Goal: Communication & Community: Answer question/provide support

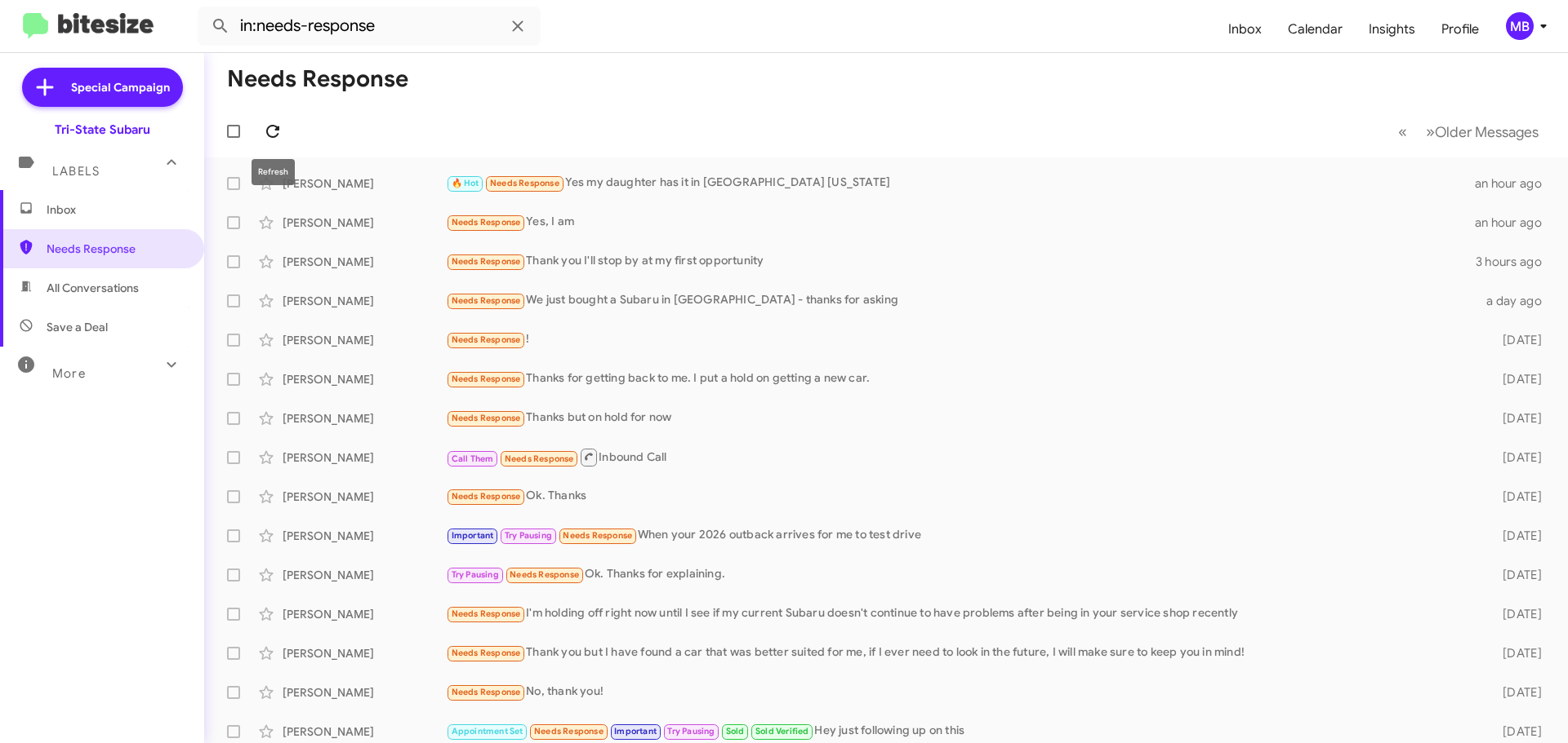
click at [279, 135] on icon at bounding box center [272, 131] width 20 height 20
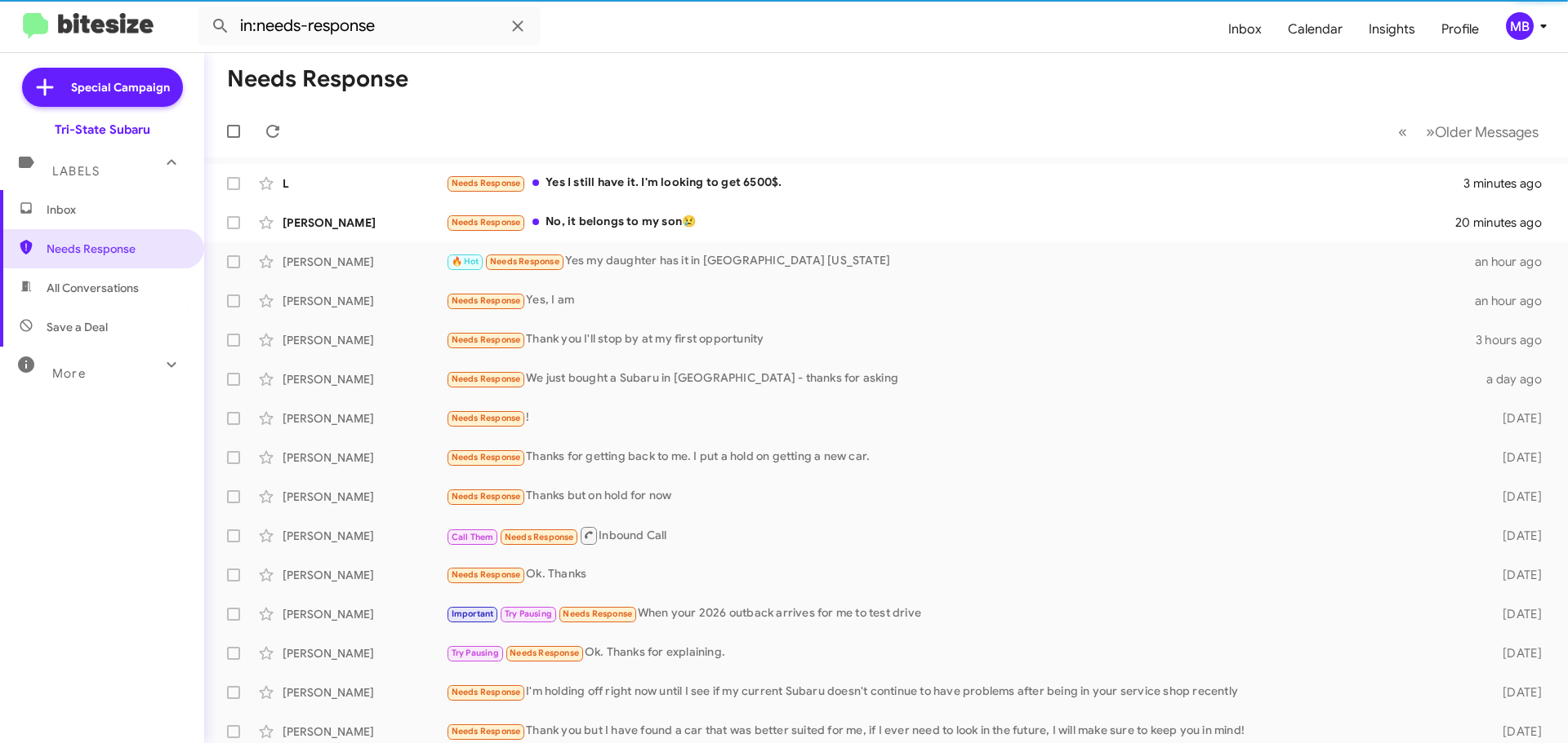
click at [138, 205] on span "Inbox" at bounding box center [116, 209] width 139 height 17
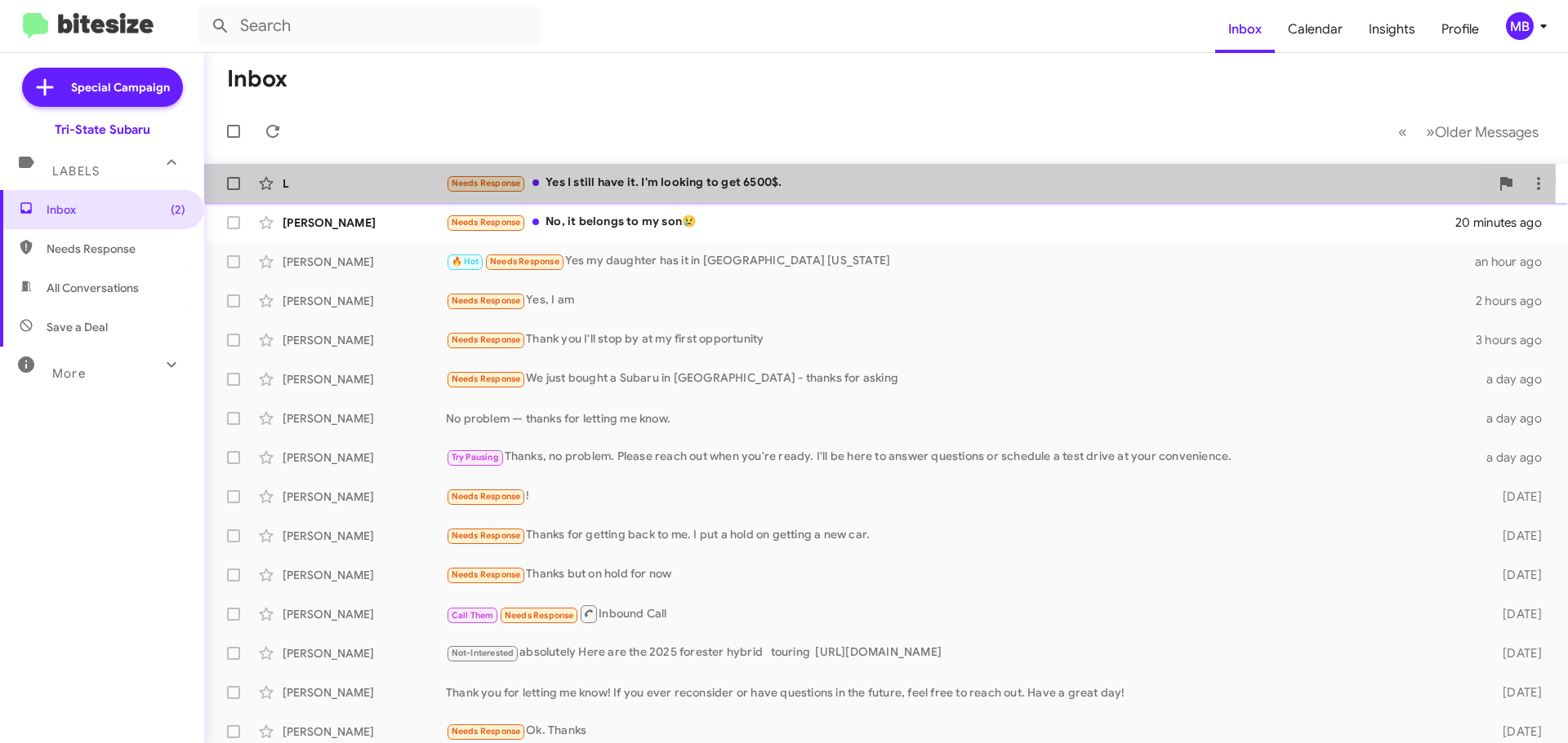
click at [689, 178] on div "Needs Response Yes I still have it. I'm looking to get 6500$." at bounding box center [968, 183] width 1043 height 19
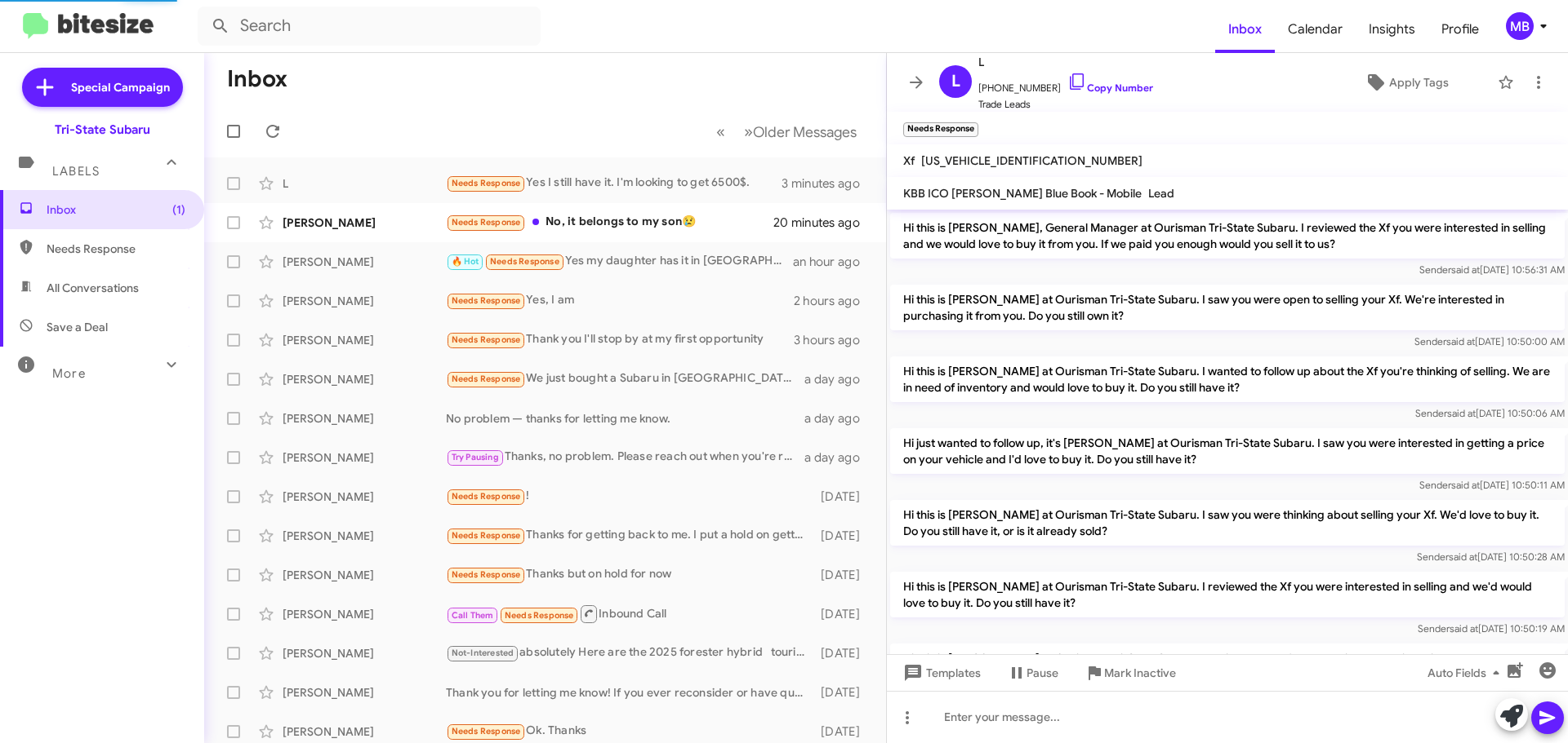
scroll to position [525, 0]
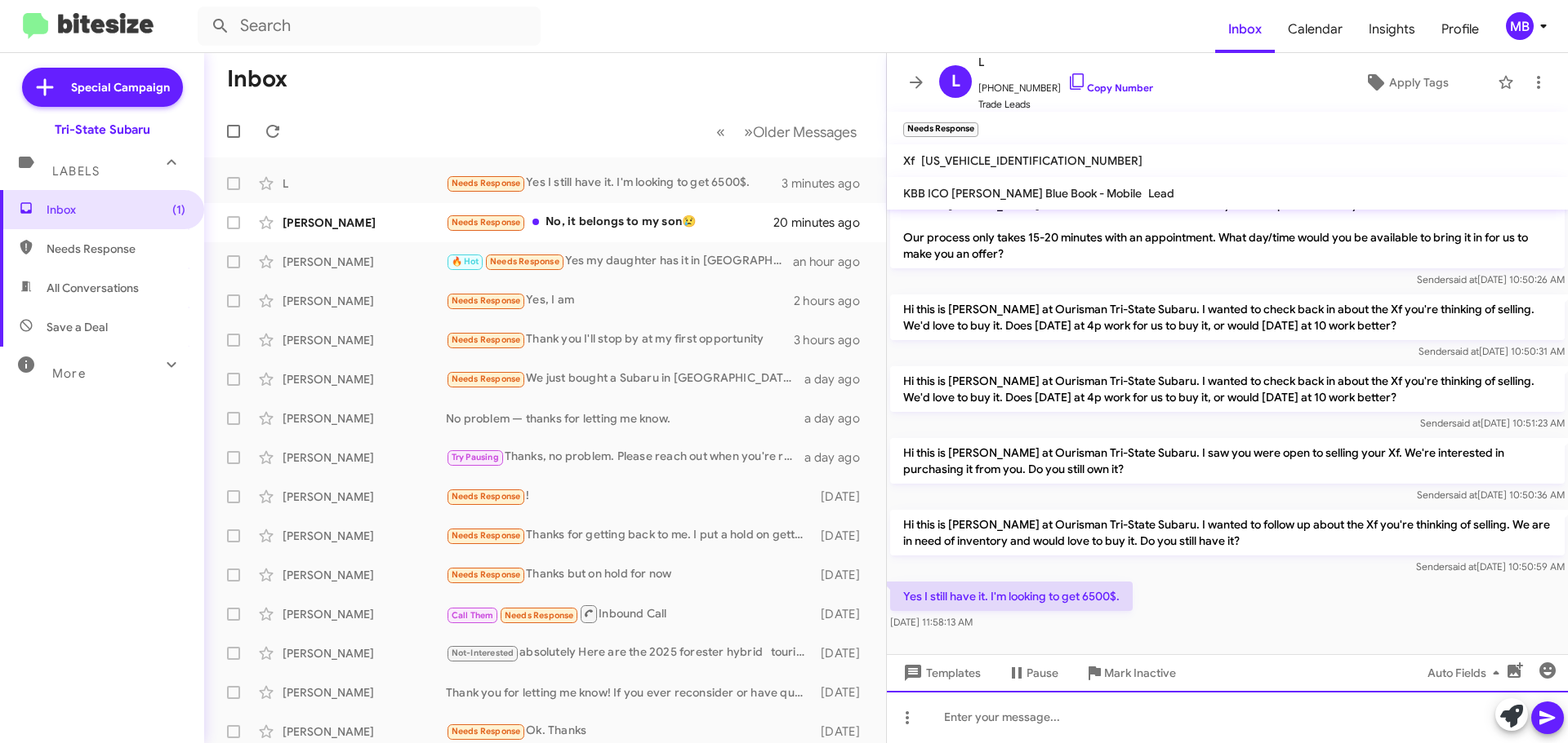
click at [1130, 713] on div at bounding box center [1227, 717] width 681 height 52
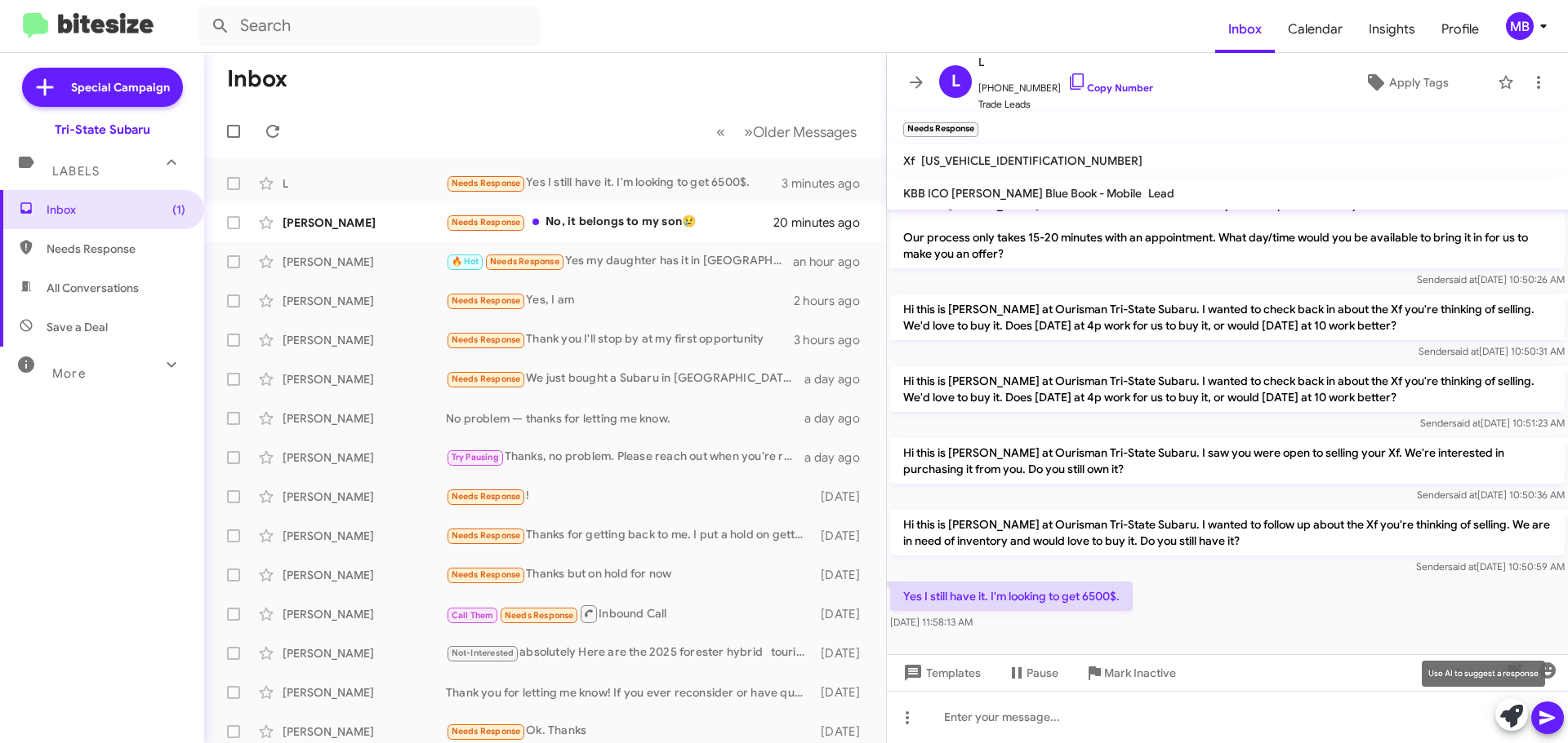
click at [1505, 716] on icon at bounding box center [1511, 716] width 23 height 23
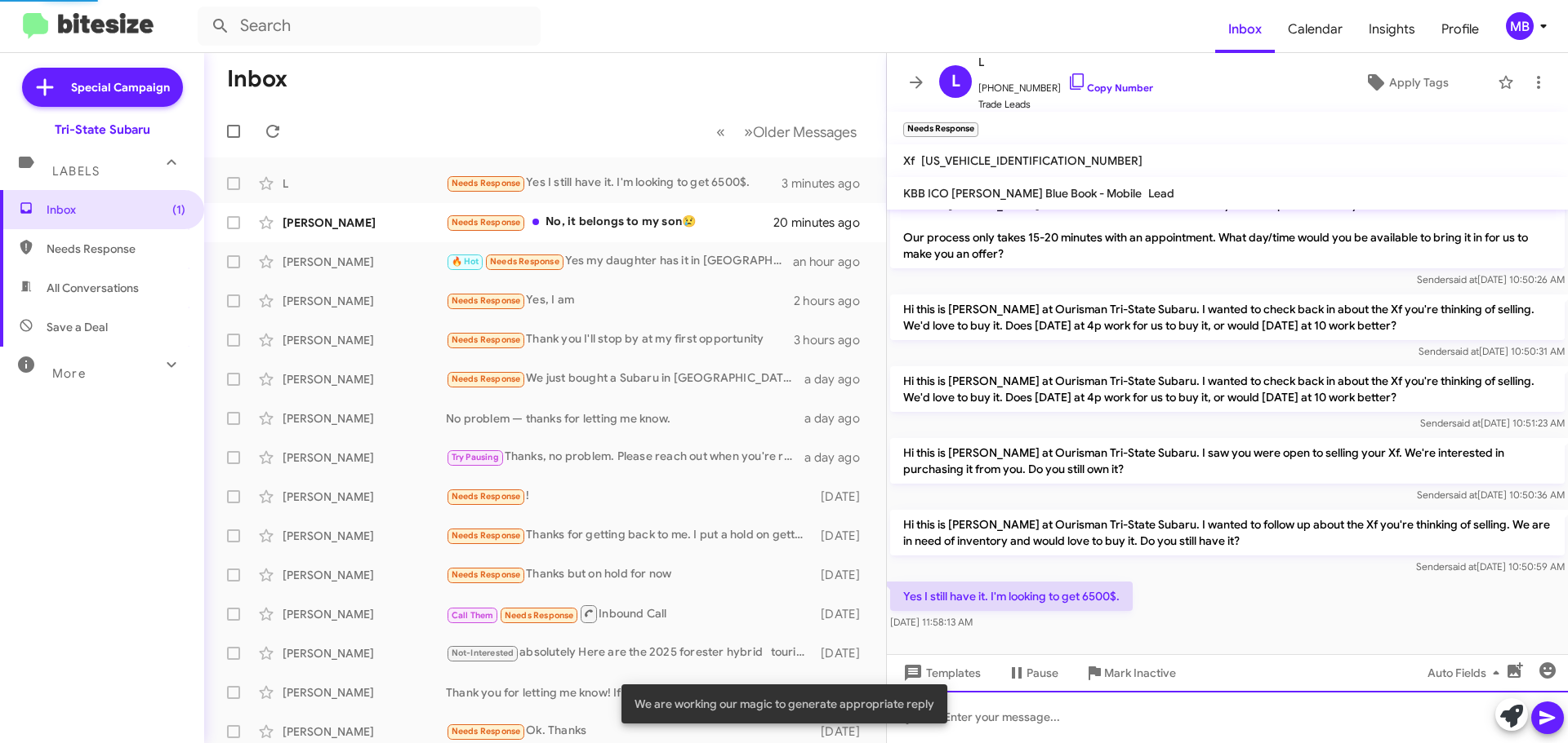
click at [1390, 727] on div at bounding box center [1227, 717] width 681 height 52
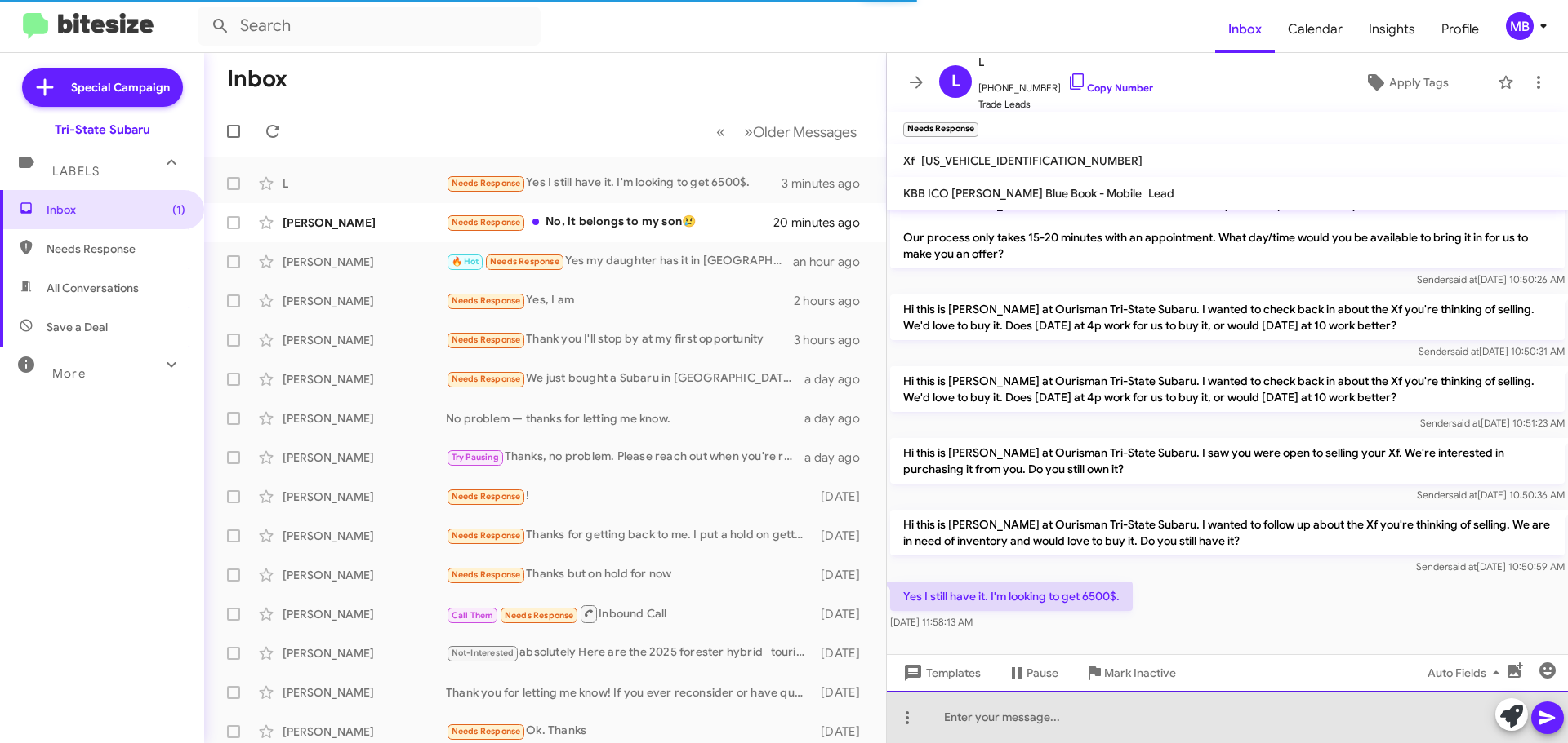
click at [1210, 718] on div at bounding box center [1227, 717] width 681 height 52
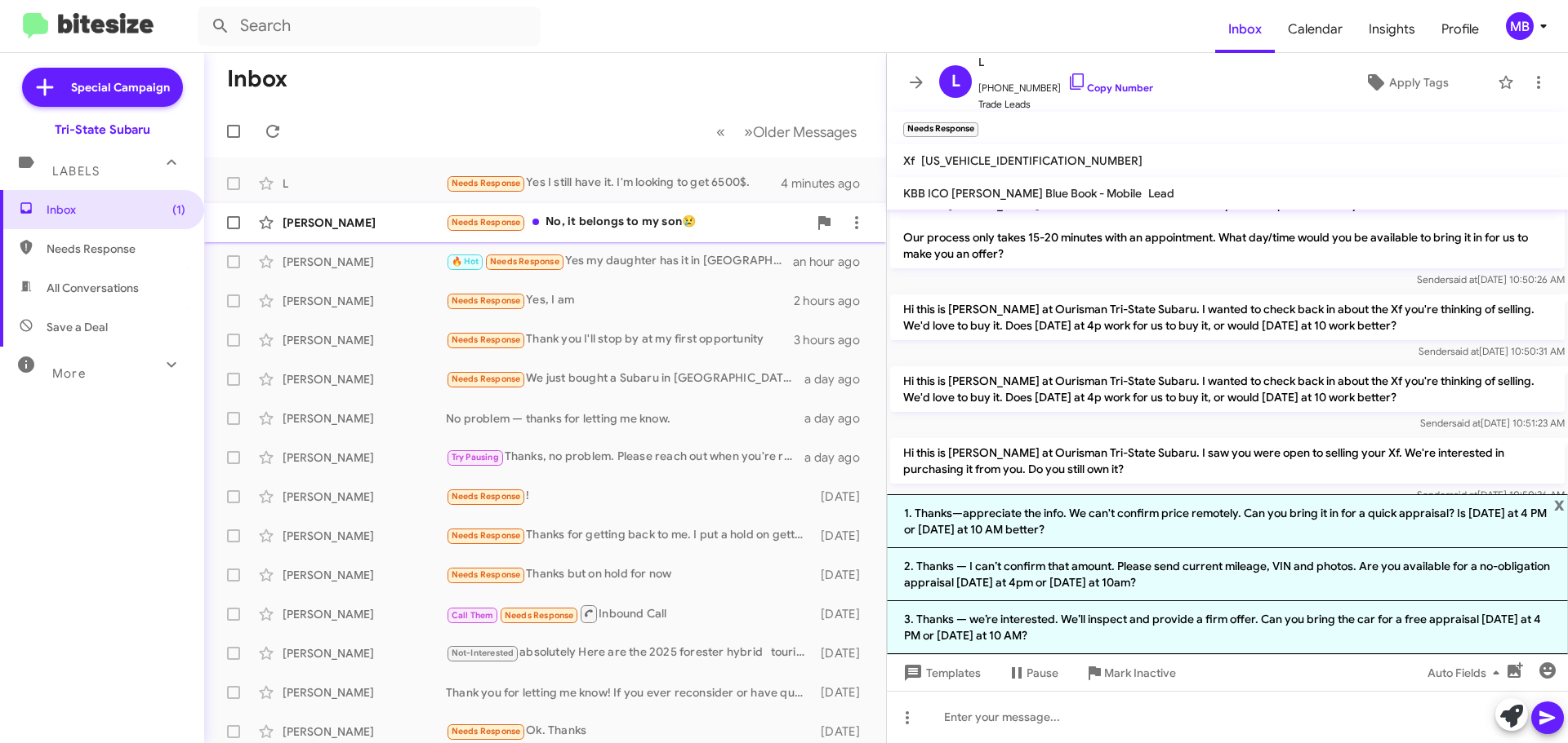
click at [595, 221] on div "Needs Response No, it belongs to my son😢" at bounding box center [627, 223] width 361 height 19
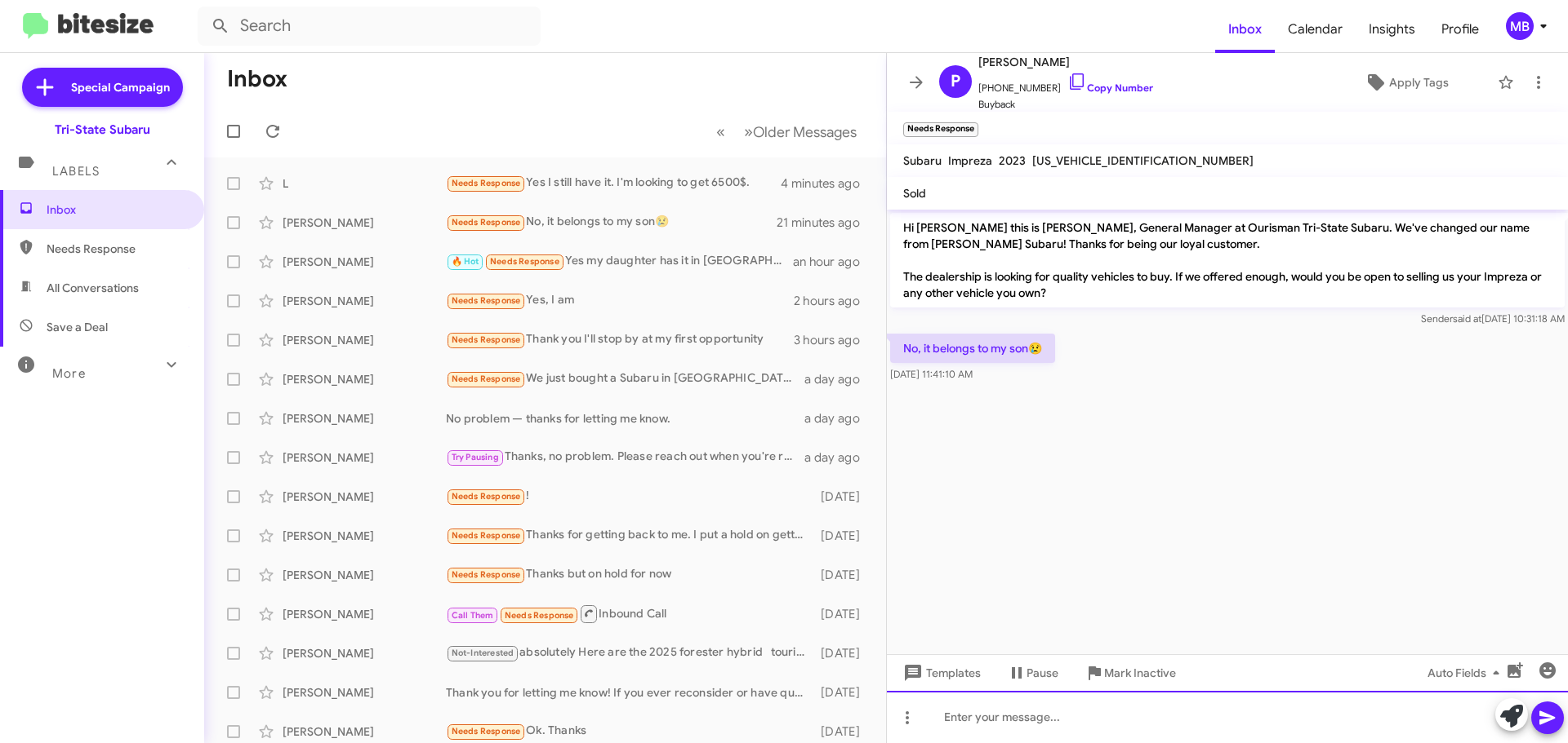
click at [1237, 723] on div at bounding box center [1227, 717] width 681 height 52
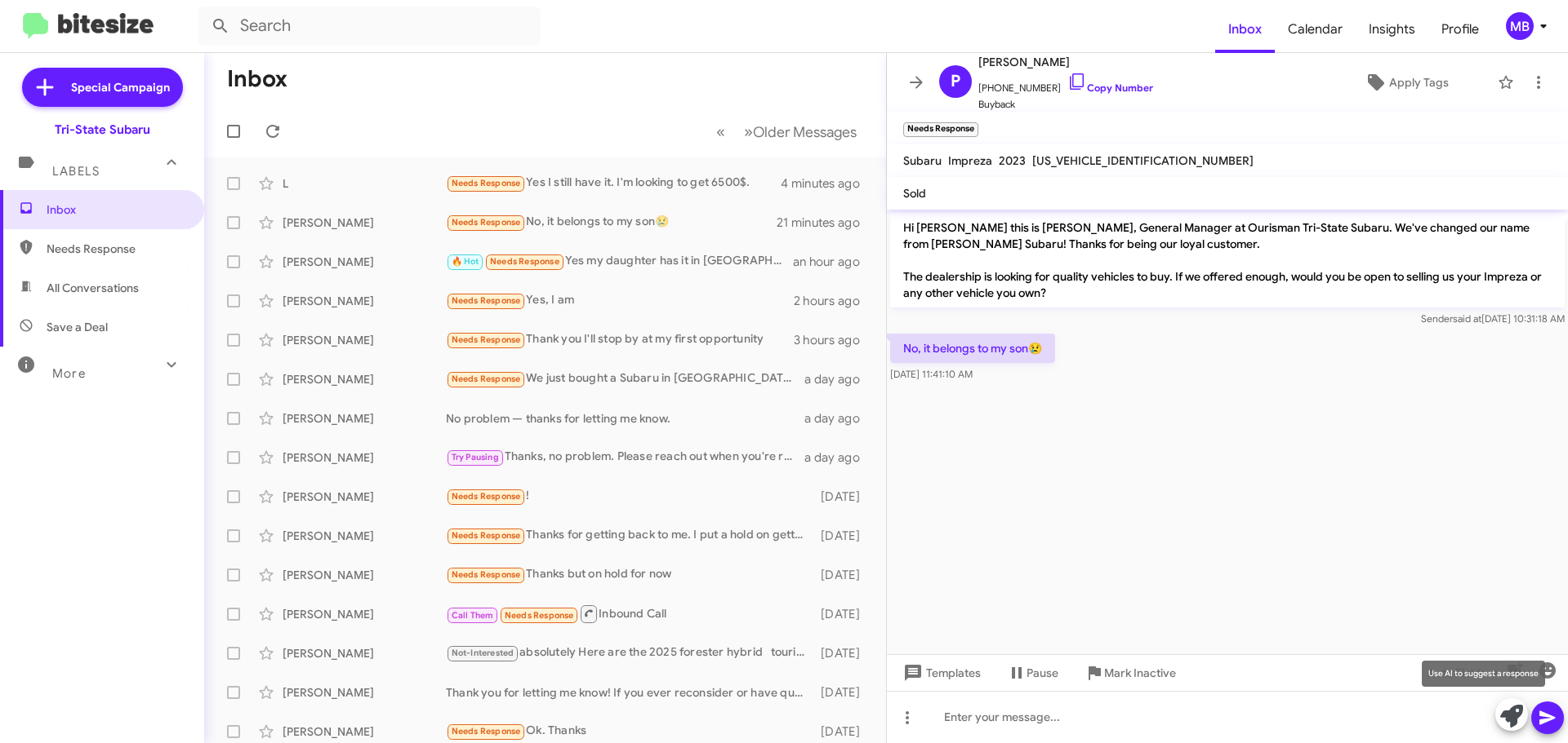
click at [1511, 725] on icon at bounding box center [1511, 716] width 23 height 23
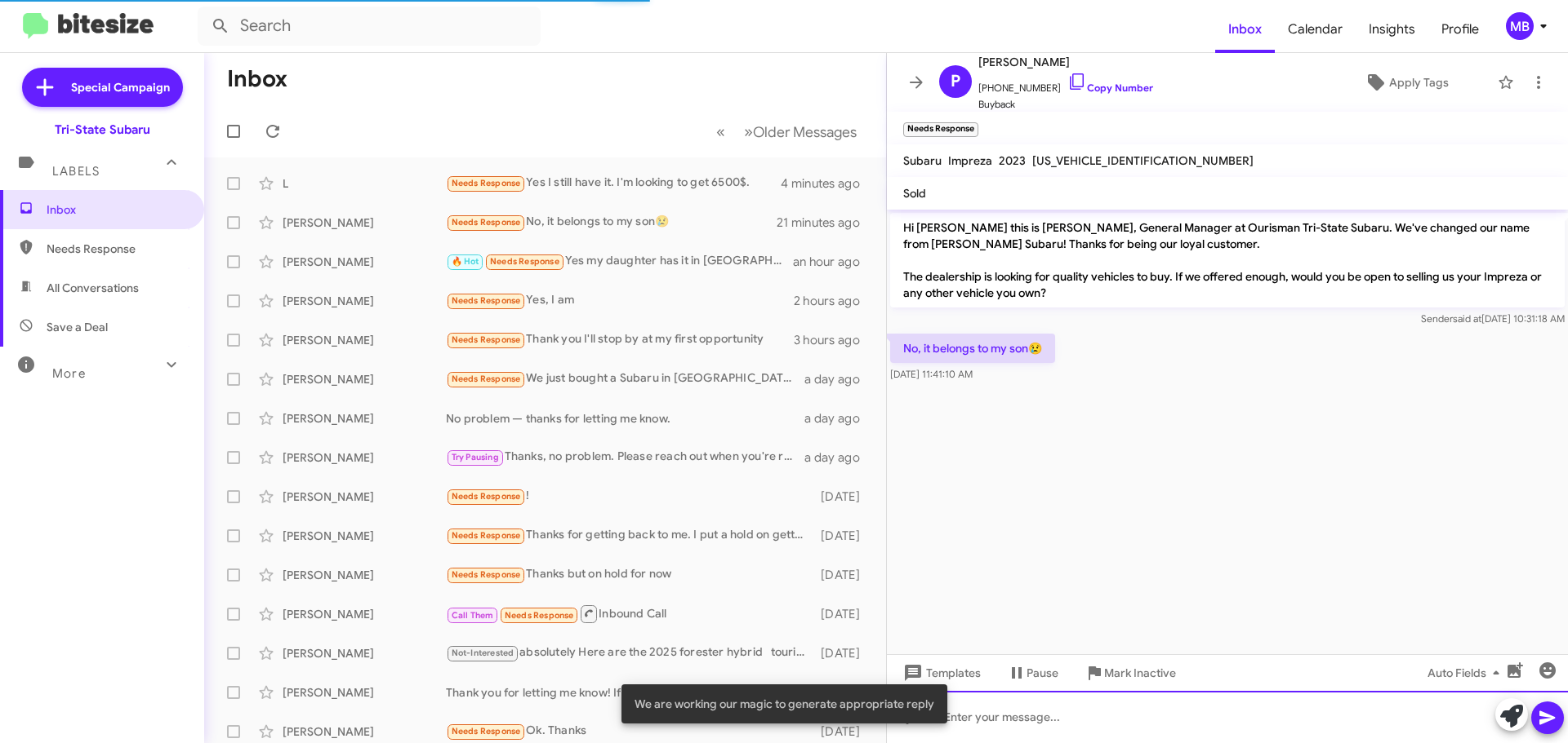
click at [1354, 723] on div at bounding box center [1227, 717] width 681 height 52
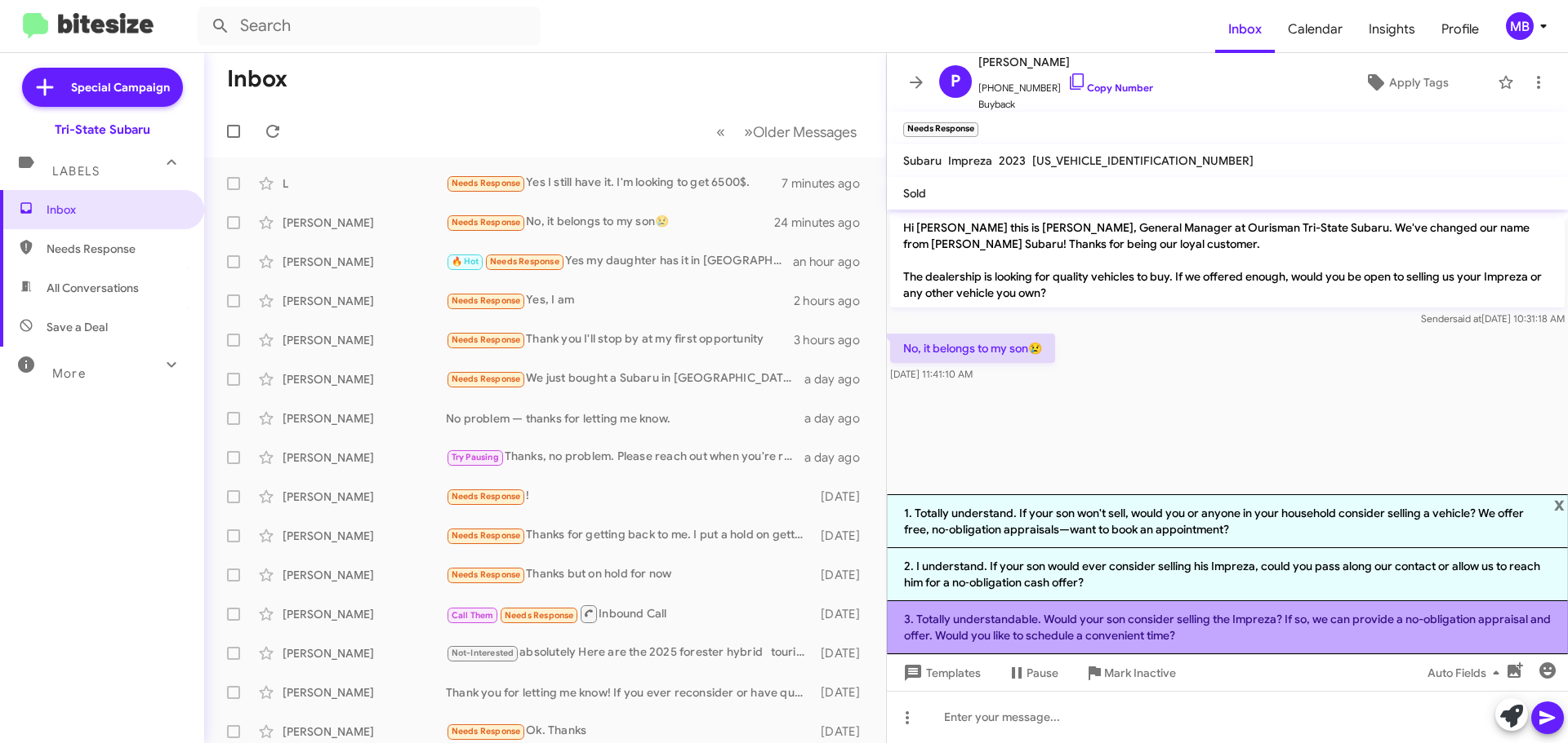
click at [1160, 620] on li "3. Totally understandable. Would your son consider selling the Impreza? If so, …" at bounding box center [1227, 628] width 681 height 53
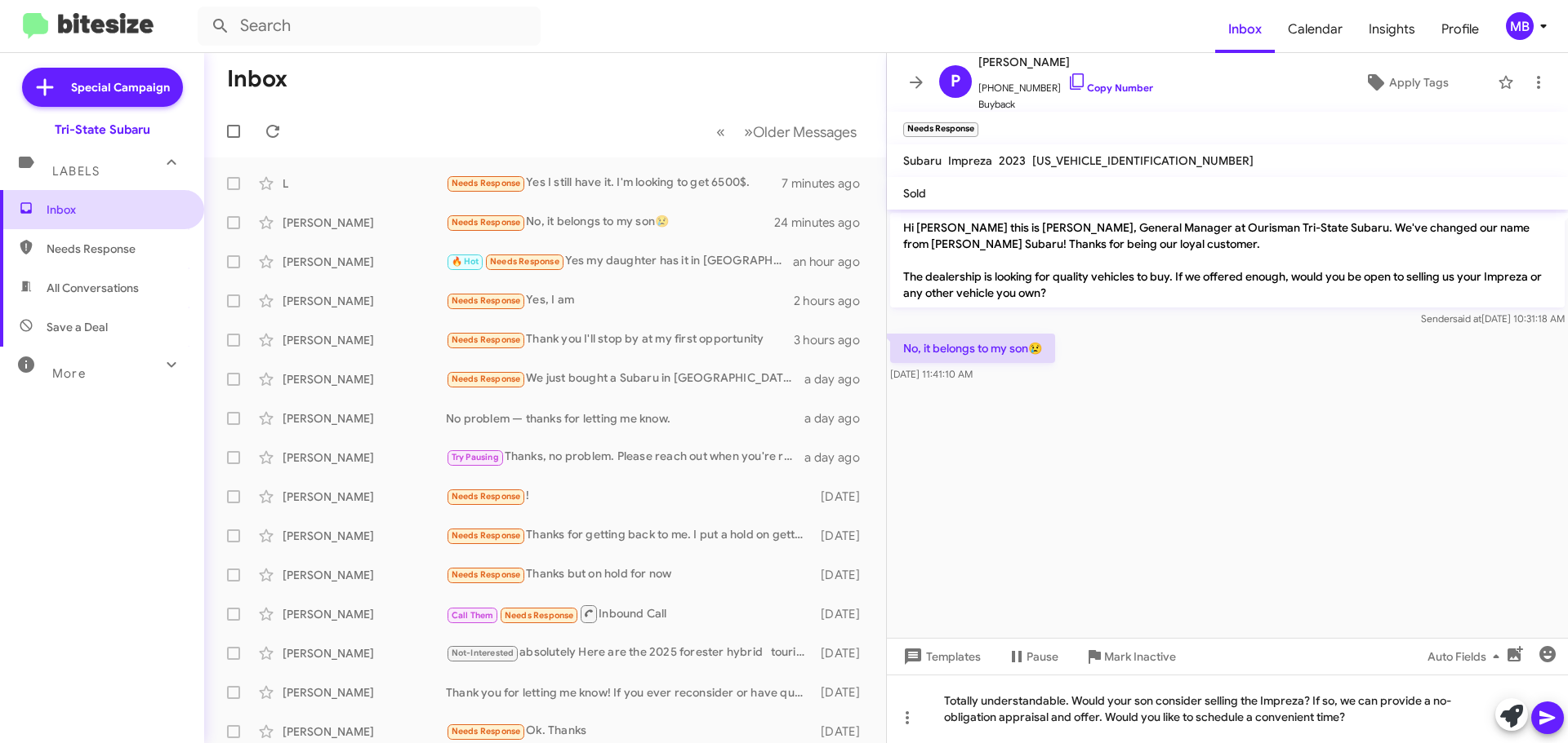
click at [149, 217] on span "Inbox" at bounding box center [102, 209] width 204 height 39
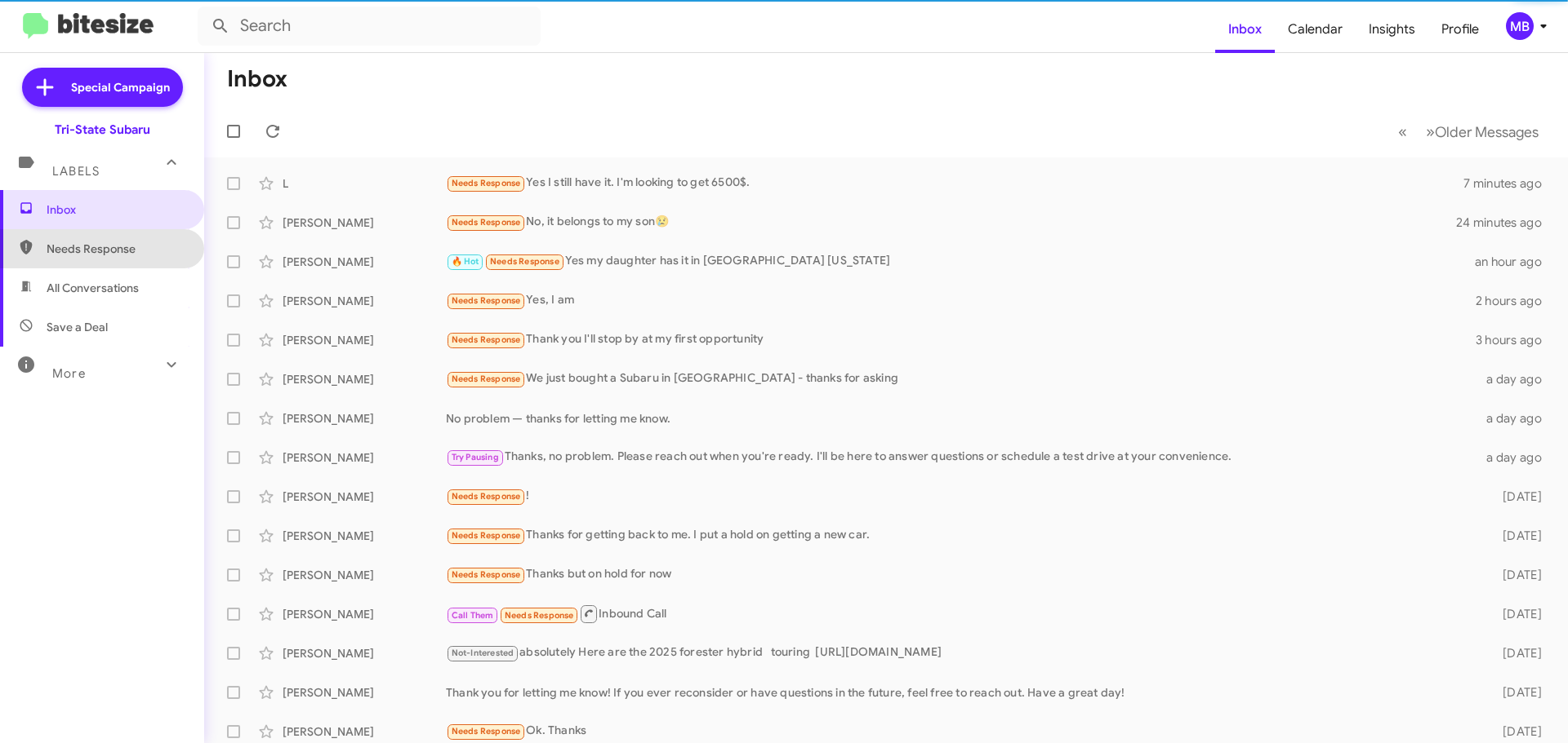
click at [157, 250] on span "Needs Response" at bounding box center [116, 250] width 139 height 17
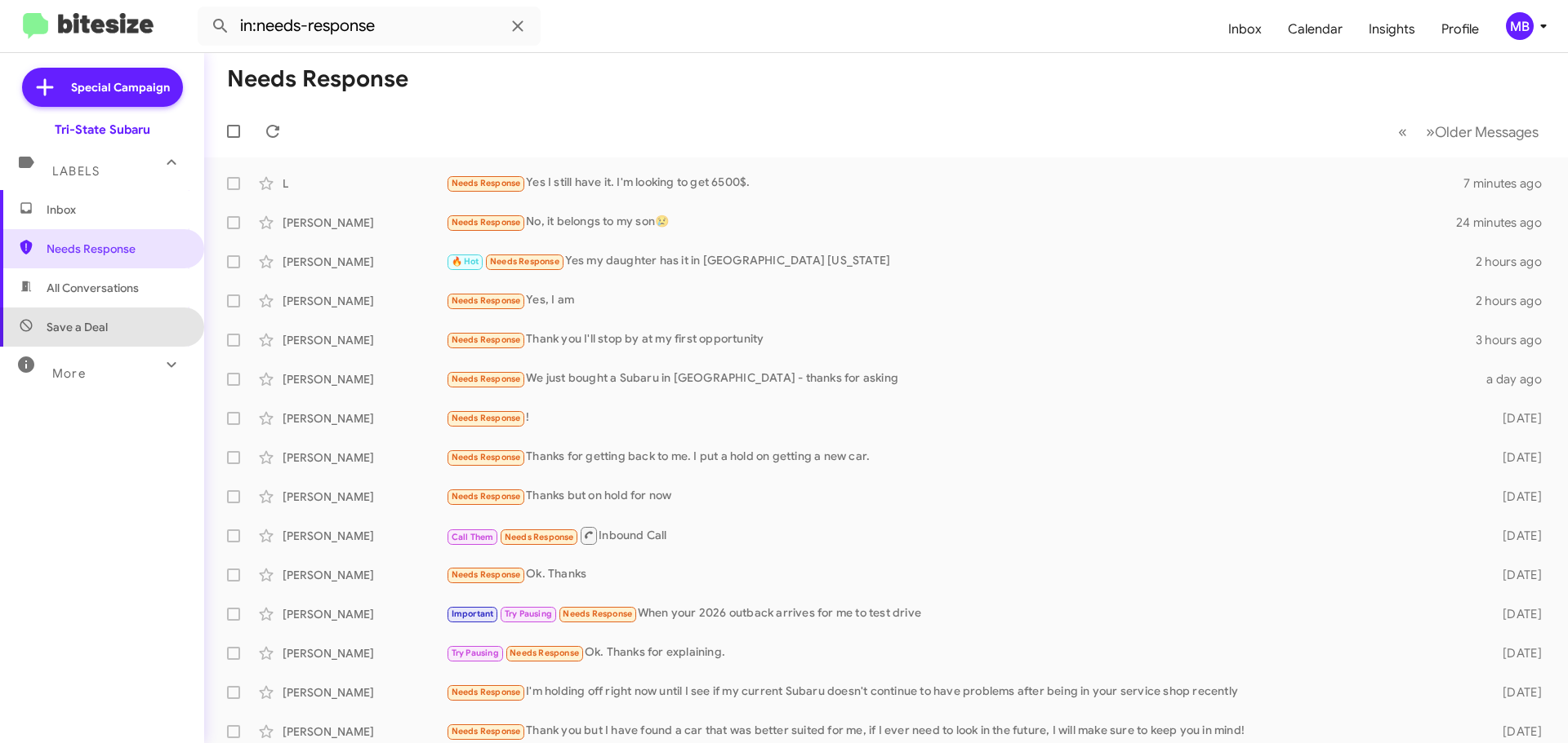
click at [116, 316] on span "Save a Deal" at bounding box center [102, 327] width 204 height 39
type input "in:not-interested"
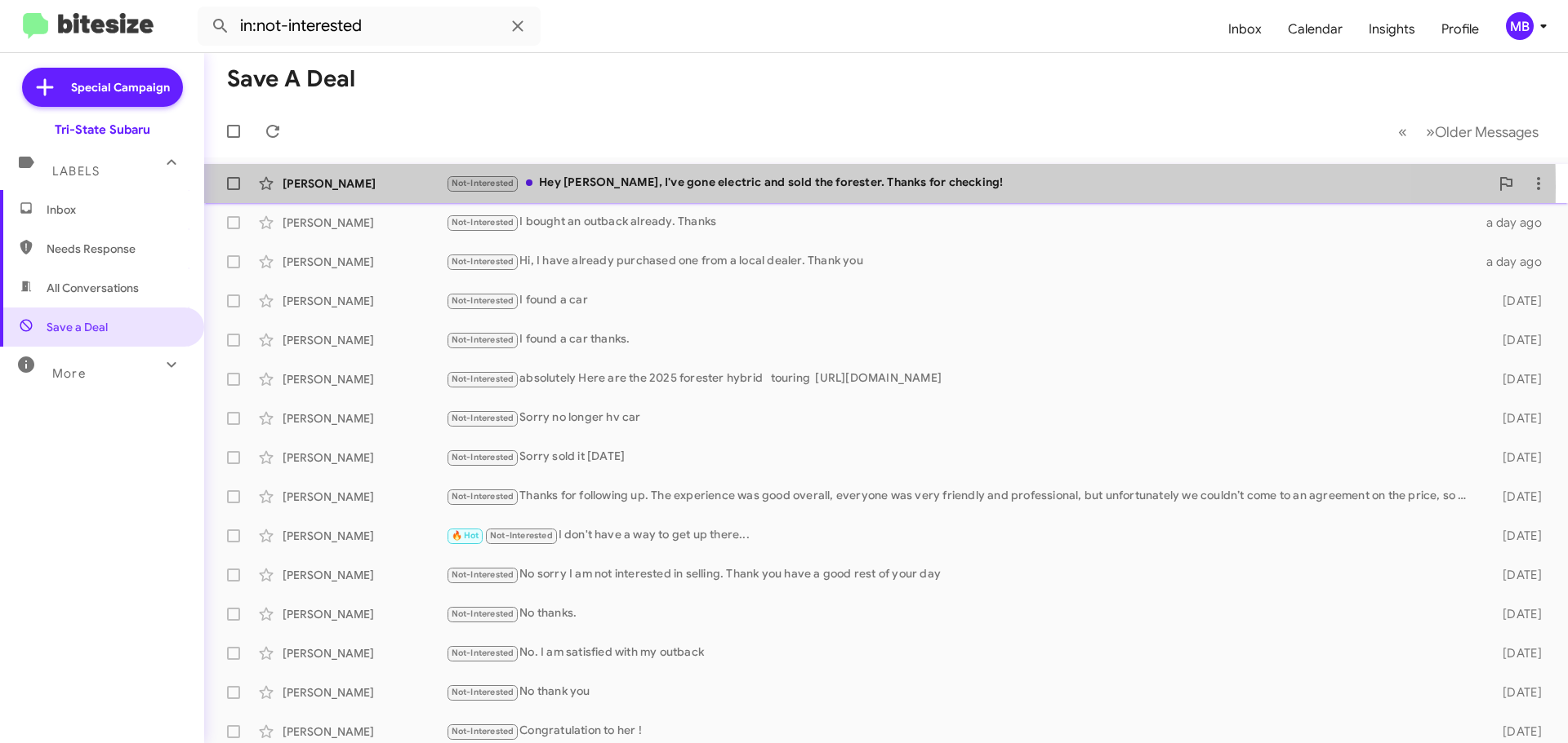
click at [757, 186] on div "Not-Interested Hey [PERSON_NAME], I've gone electric and sold the forester. Tha…" at bounding box center [968, 183] width 1043 height 19
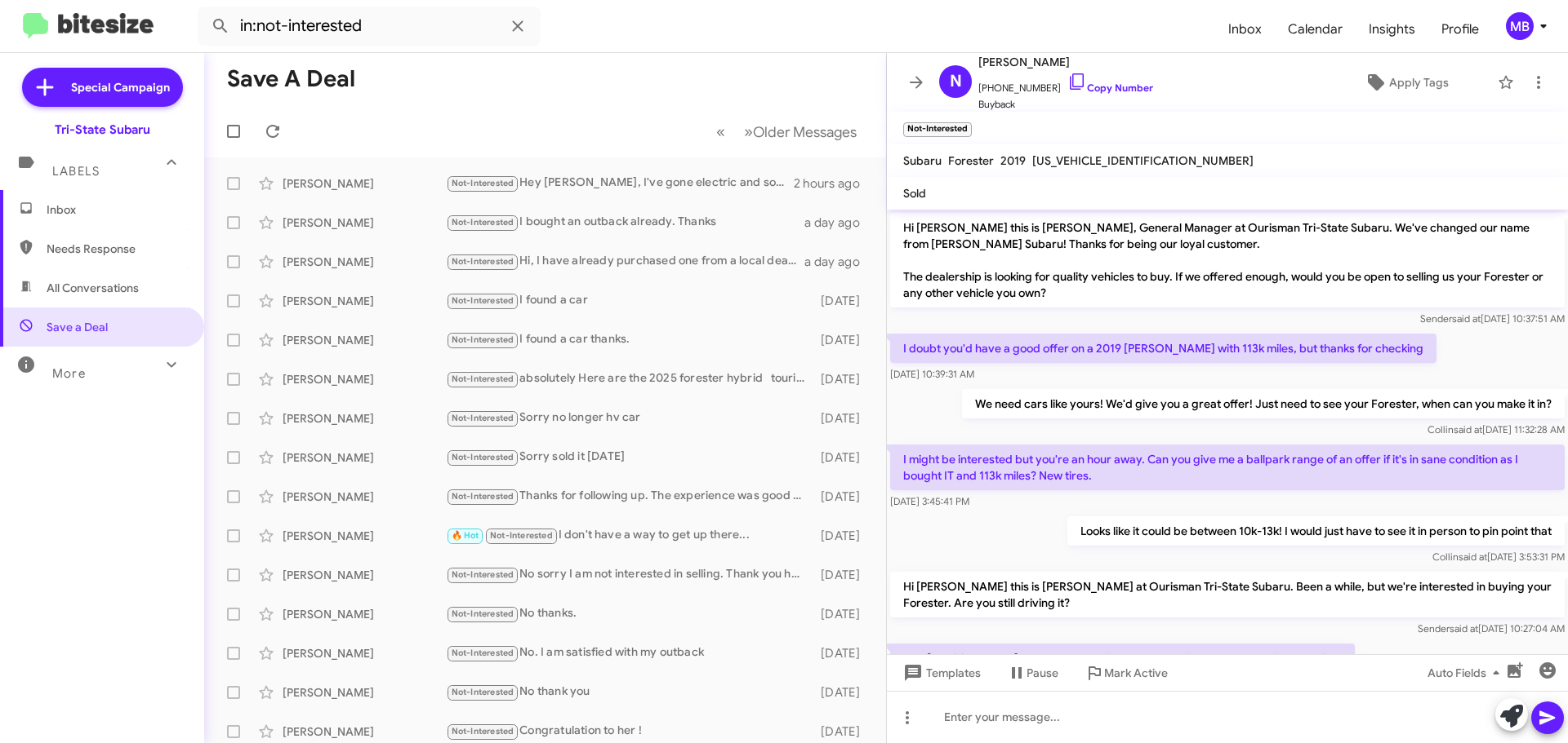
click at [121, 223] on span "Inbox" at bounding box center [102, 209] width 204 height 39
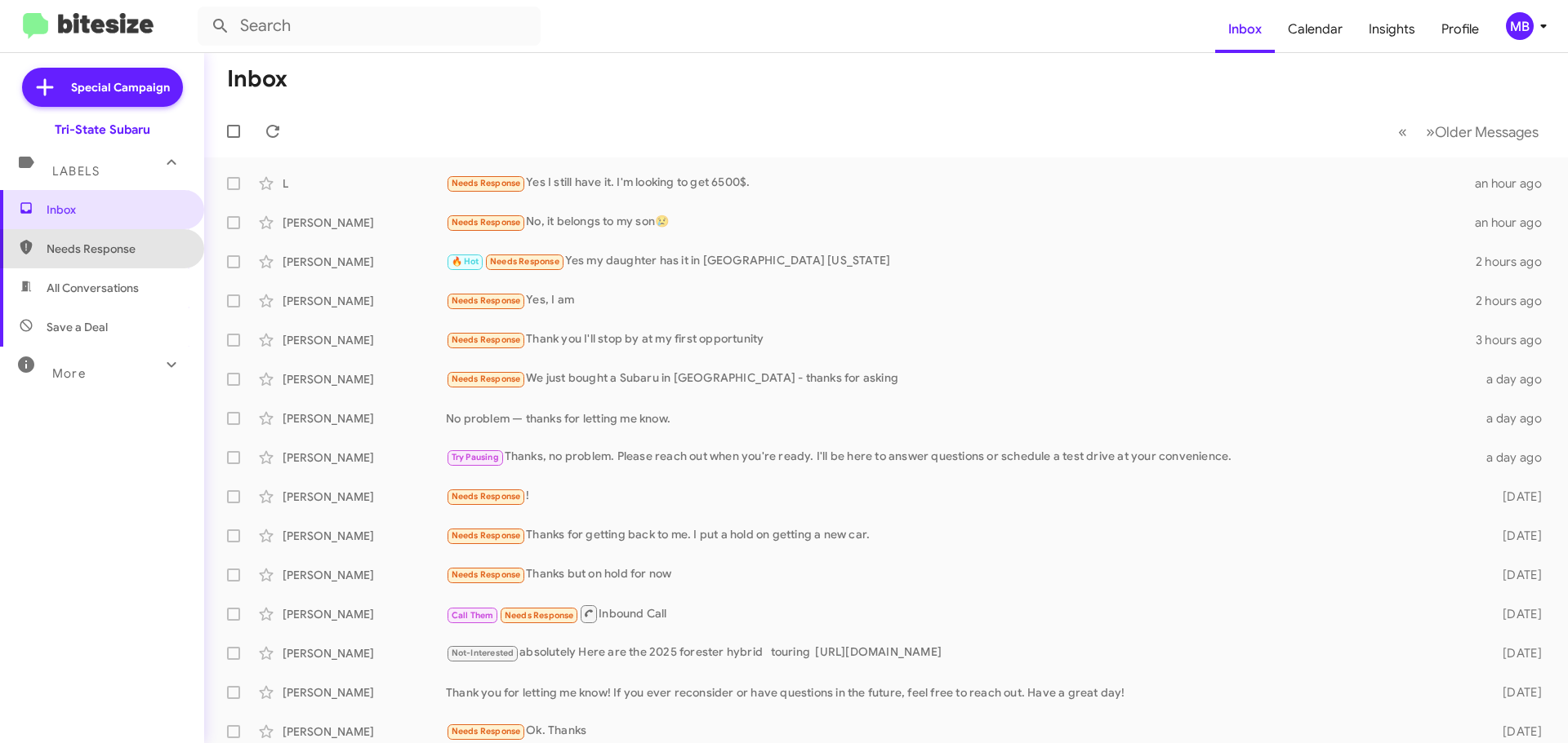
click at [148, 254] on span "Needs Response" at bounding box center [116, 250] width 139 height 17
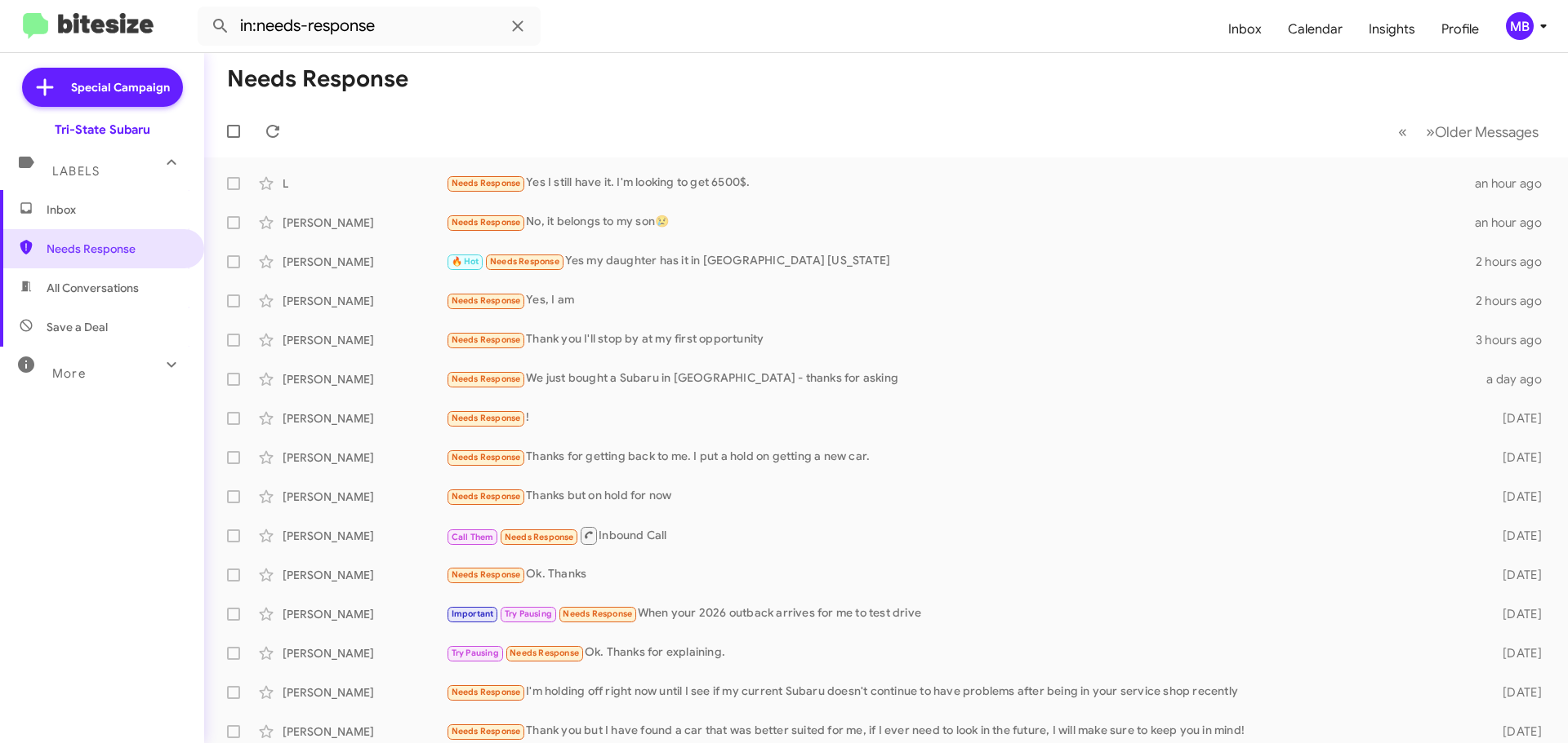
click at [133, 283] on span "All Conversations" at bounding box center [92, 289] width 92 height 17
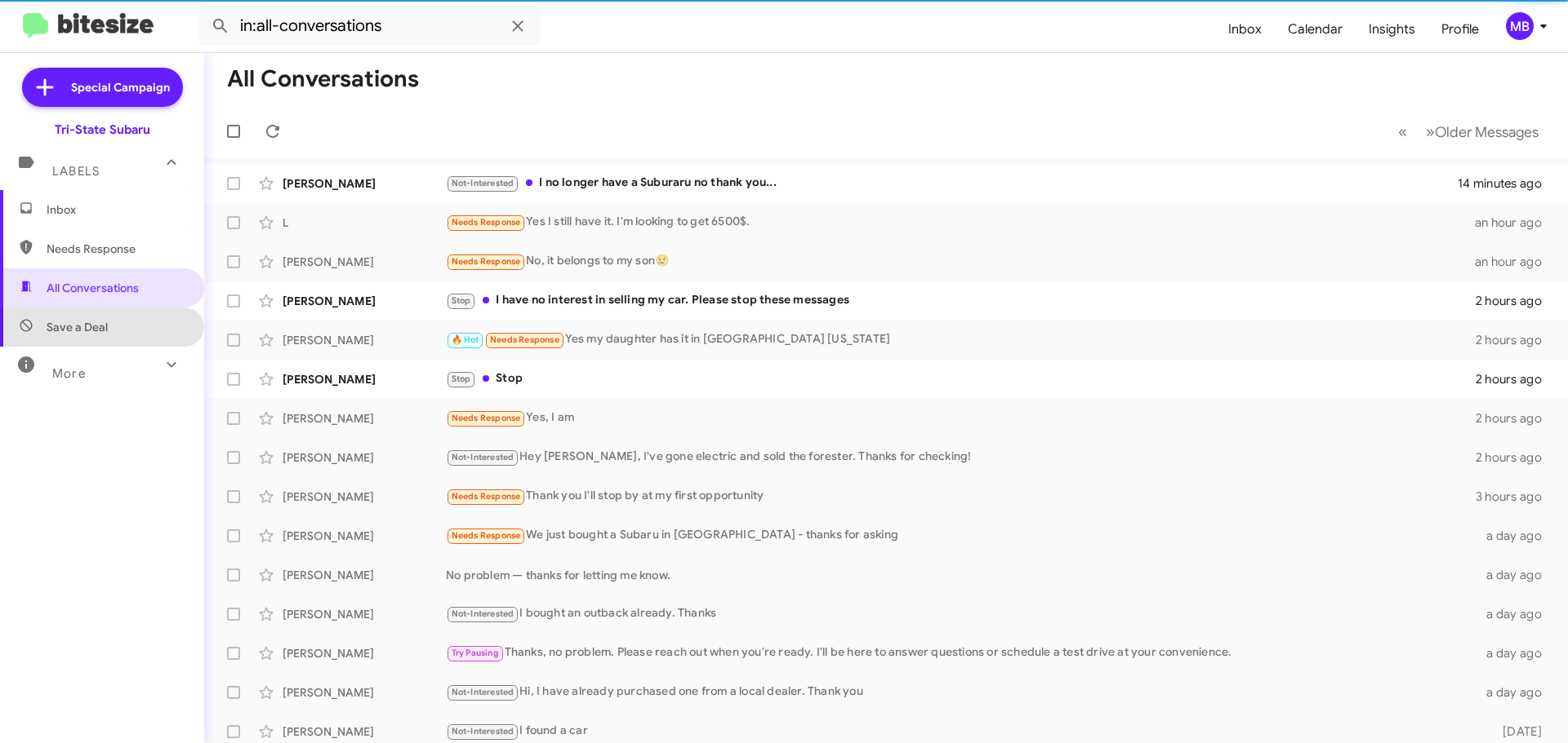
click at [113, 333] on span "Save a Deal" at bounding box center [102, 327] width 204 height 39
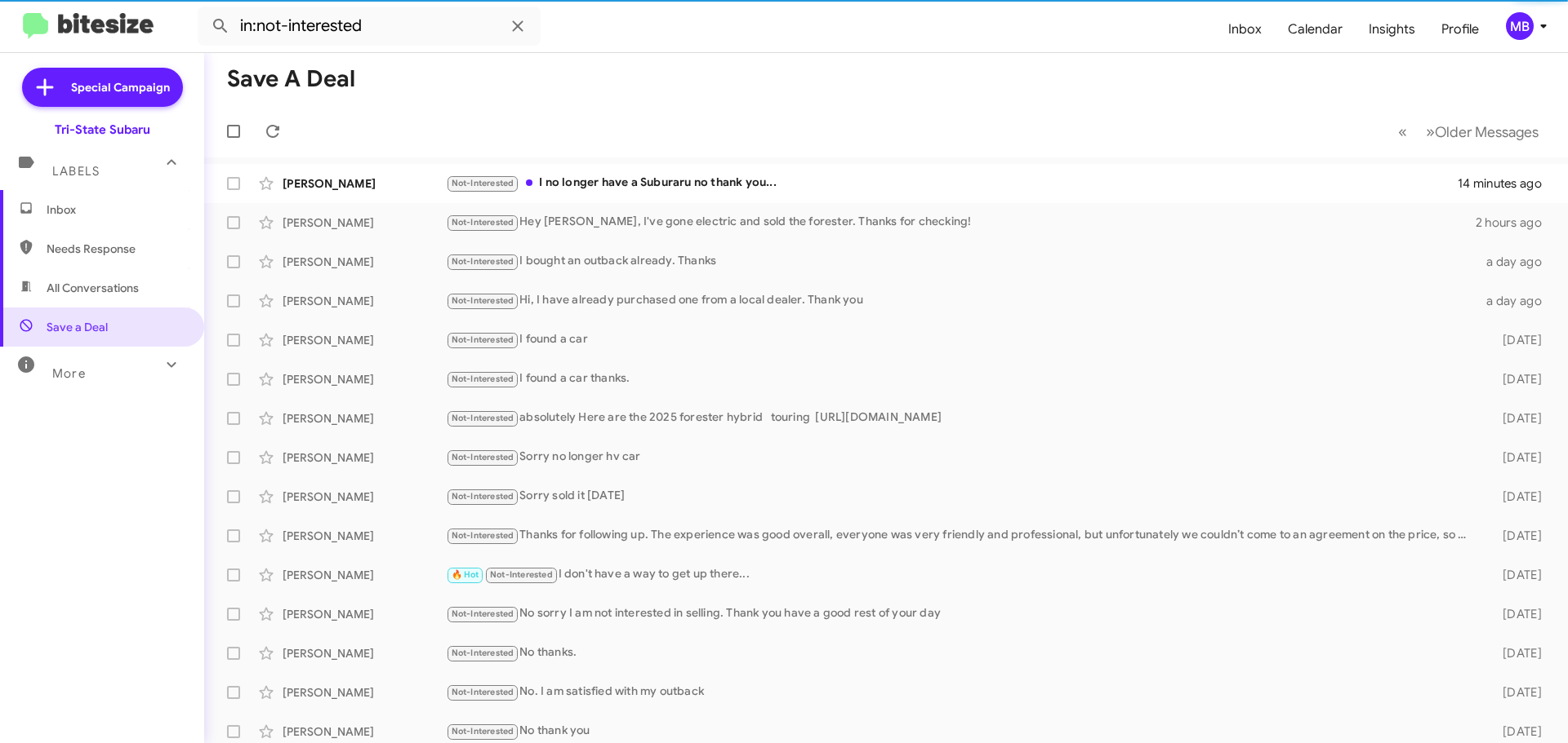
click at [119, 280] on span "All Conversations" at bounding box center [92, 289] width 92 height 17
type input "in:all-conversations"
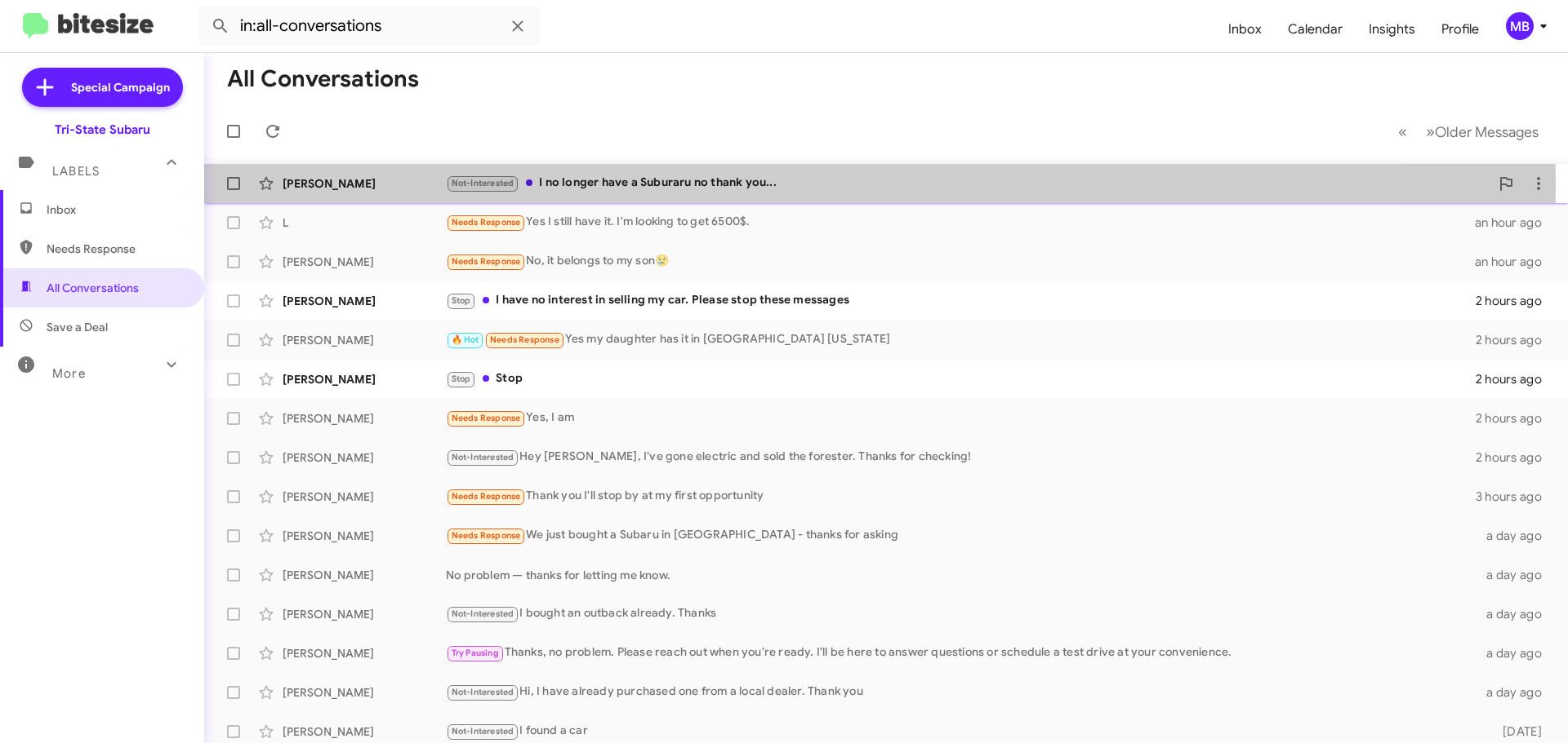
click at [340, 184] on div "[PERSON_NAME]" at bounding box center [363, 183] width 163 height 17
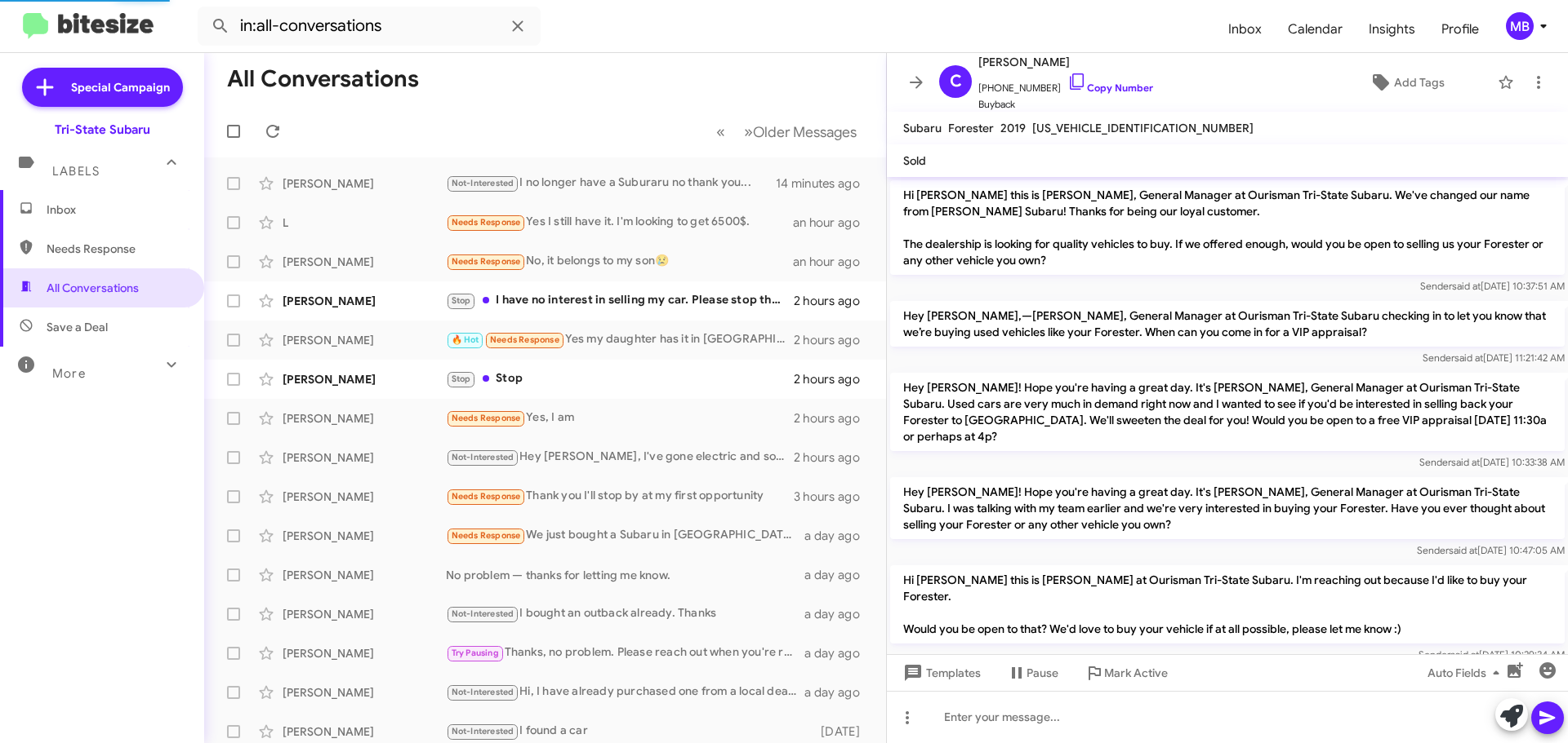
scroll to position [29, 0]
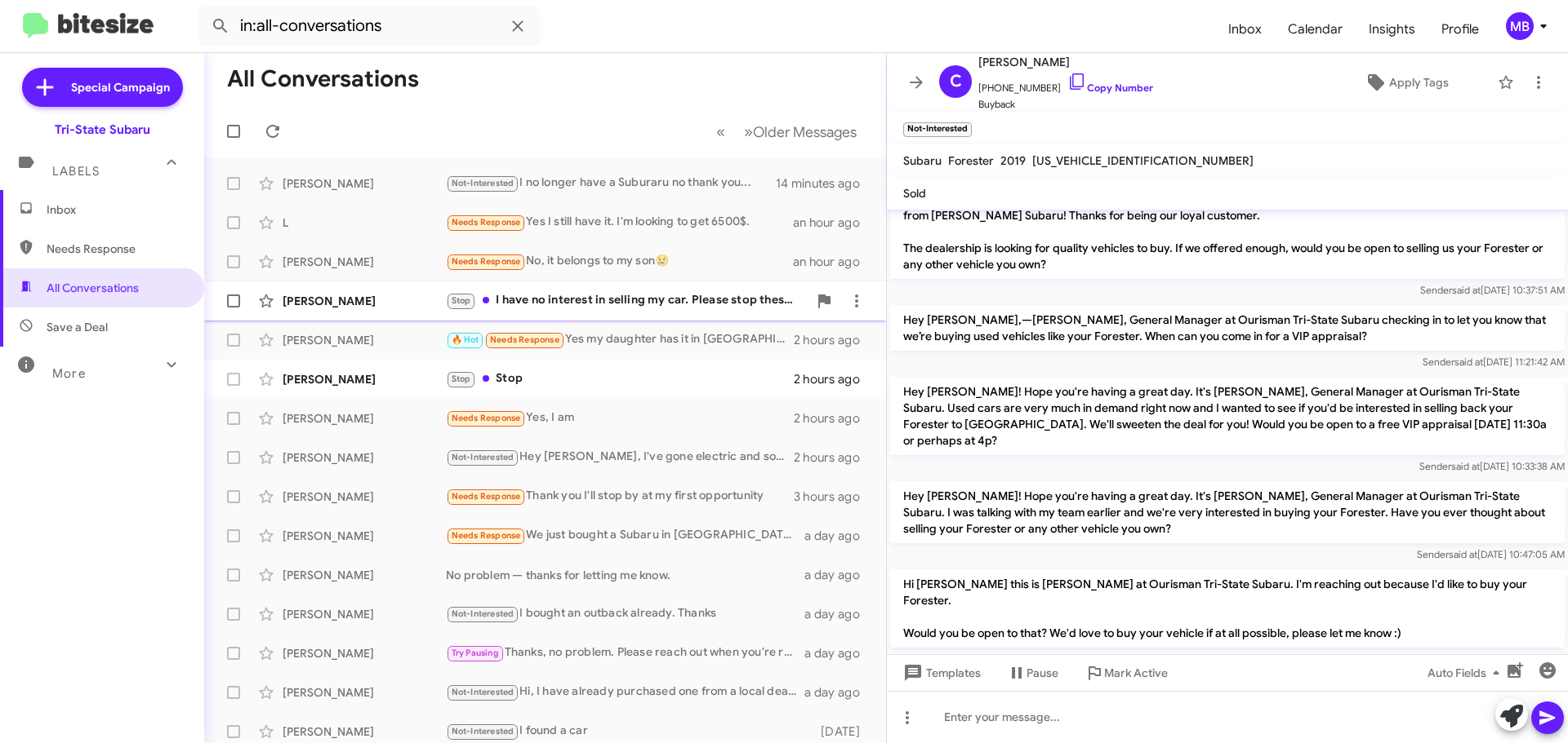
click at [581, 307] on div "Stop I have no interest in selling my car. Please stop these messages" at bounding box center [627, 301] width 361 height 19
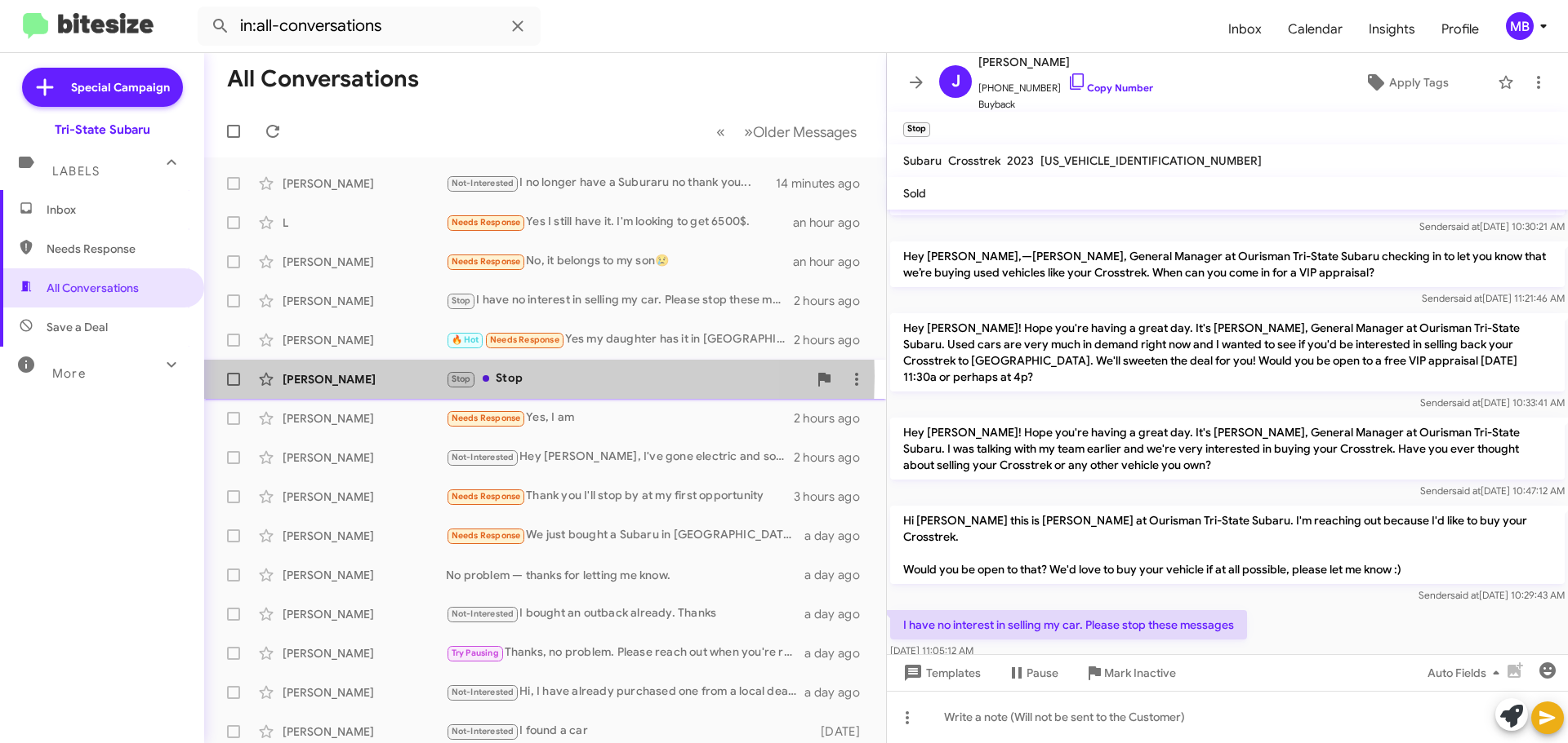
click at [412, 376] on div "[PERSON_NAME]" at bounding box center [363, 380] width 163 height 17
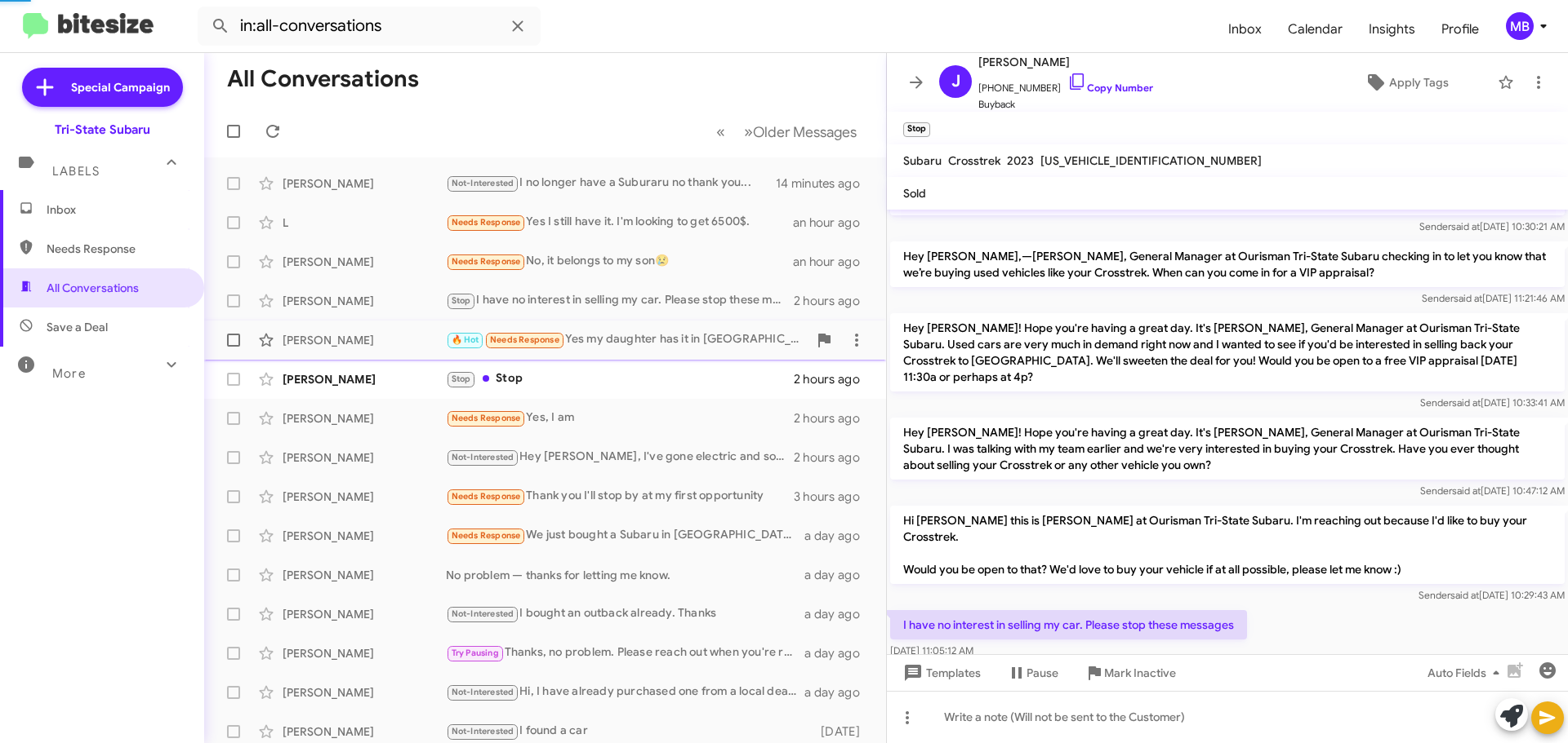
scroll to position [17, 0]
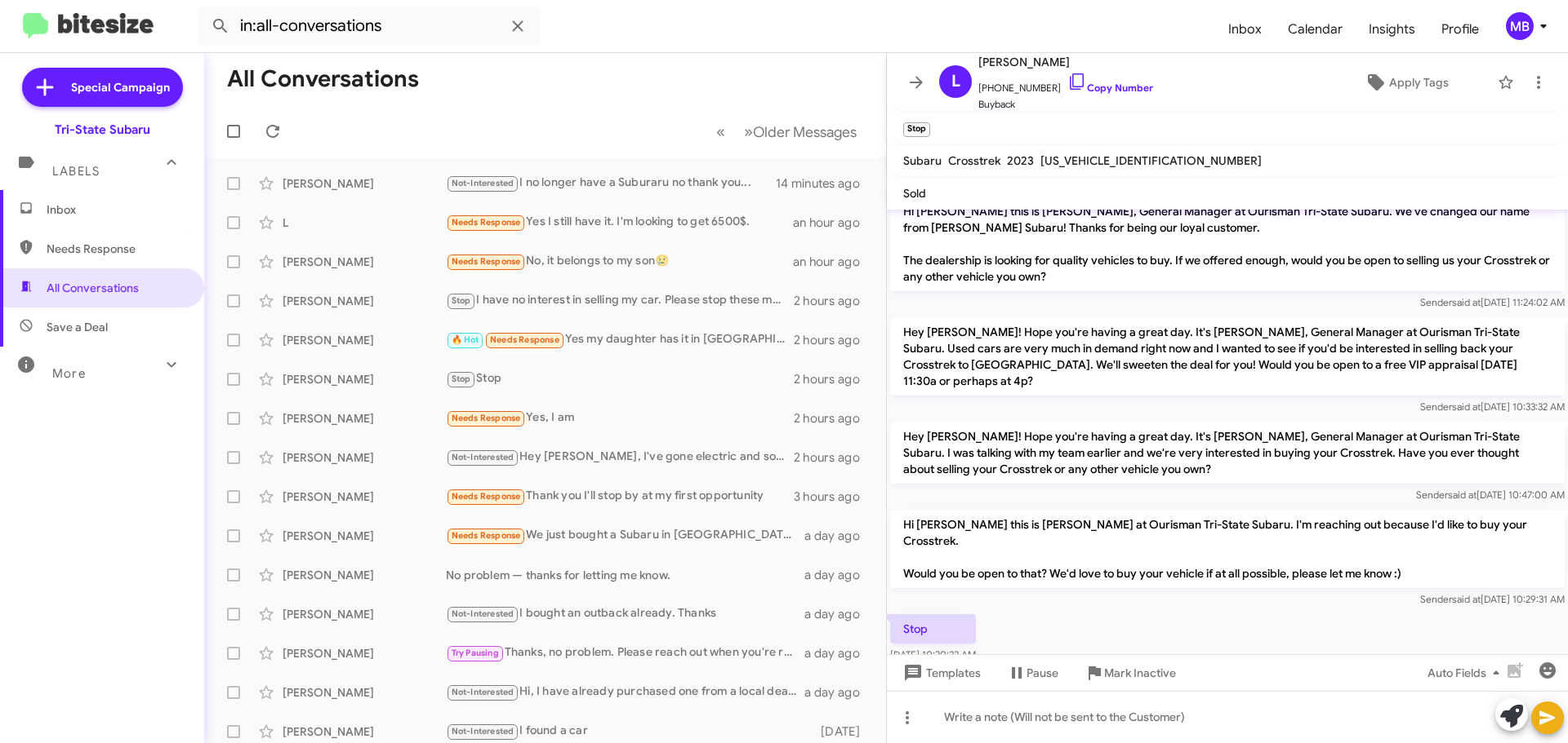
click at [139, 199] on span "Inbox" at bounding box center [102, 209] width 204 height 39
